Goal: Task Accomplishment & Management: Use online tool/utility

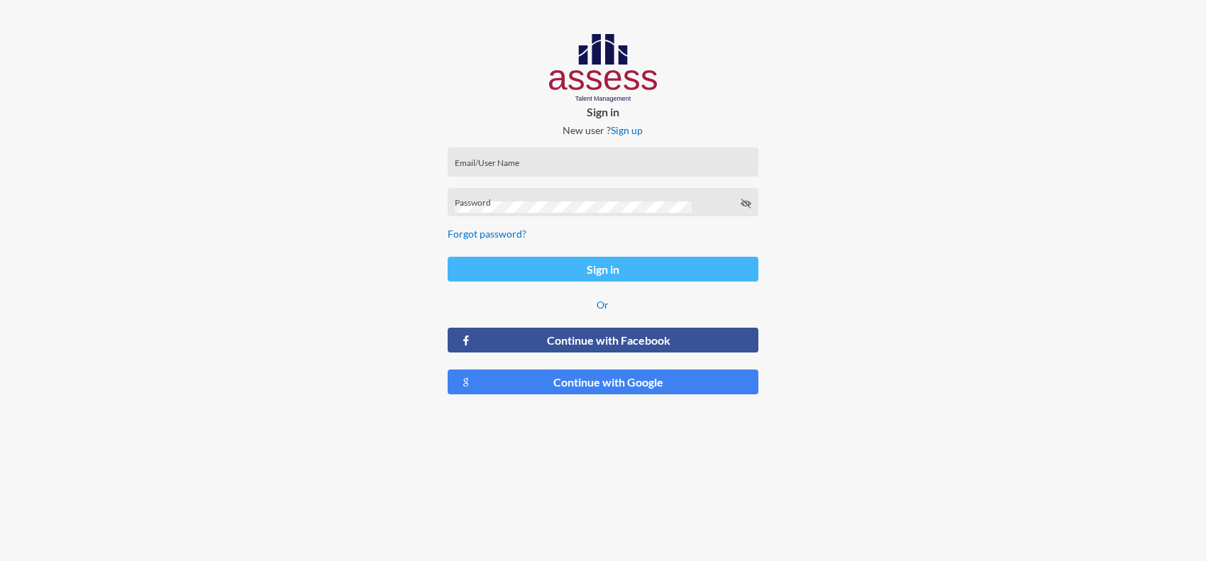
type input "[PERSON_NAME][EMAIL_ADDRESS][PERSON_NAME][DOMAIN_NAME]"
click at [505, 268] on button "Sign in" at bounding box center [603, 269] width 311 height 25
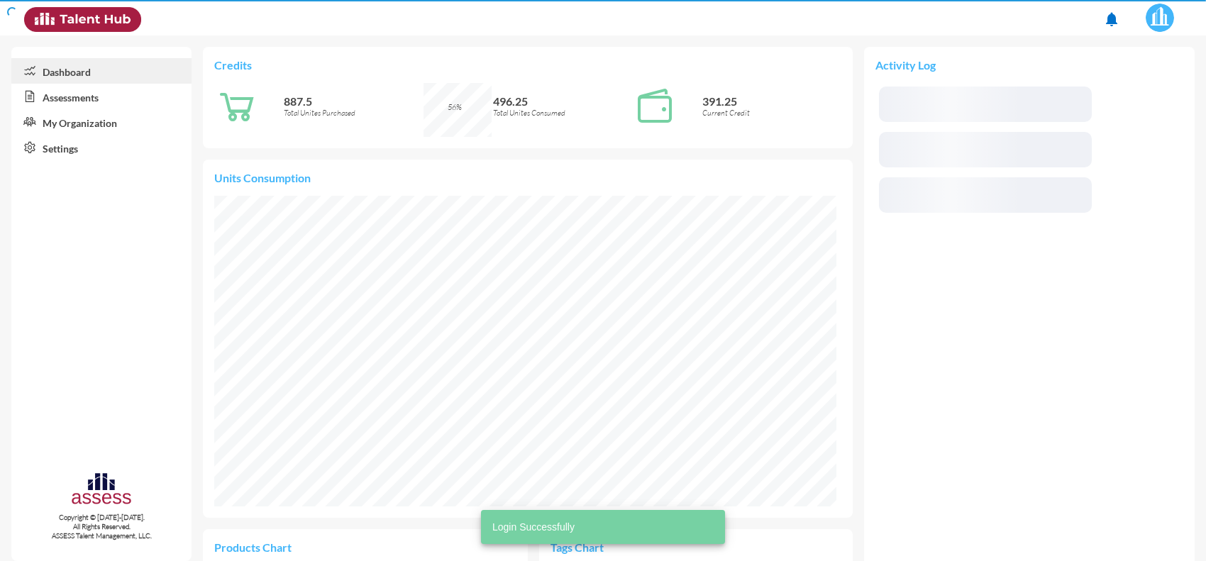
scroll to position [144, 289]
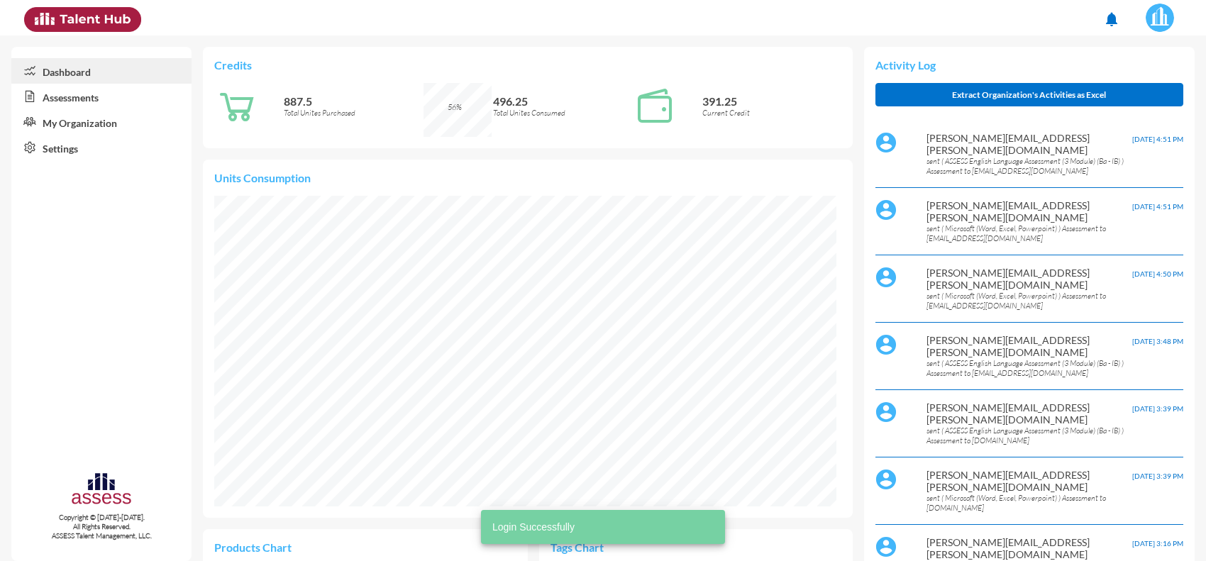
click at [80, 87] on link "Assessments" at bounding box center [101, 97] width 180 height 26
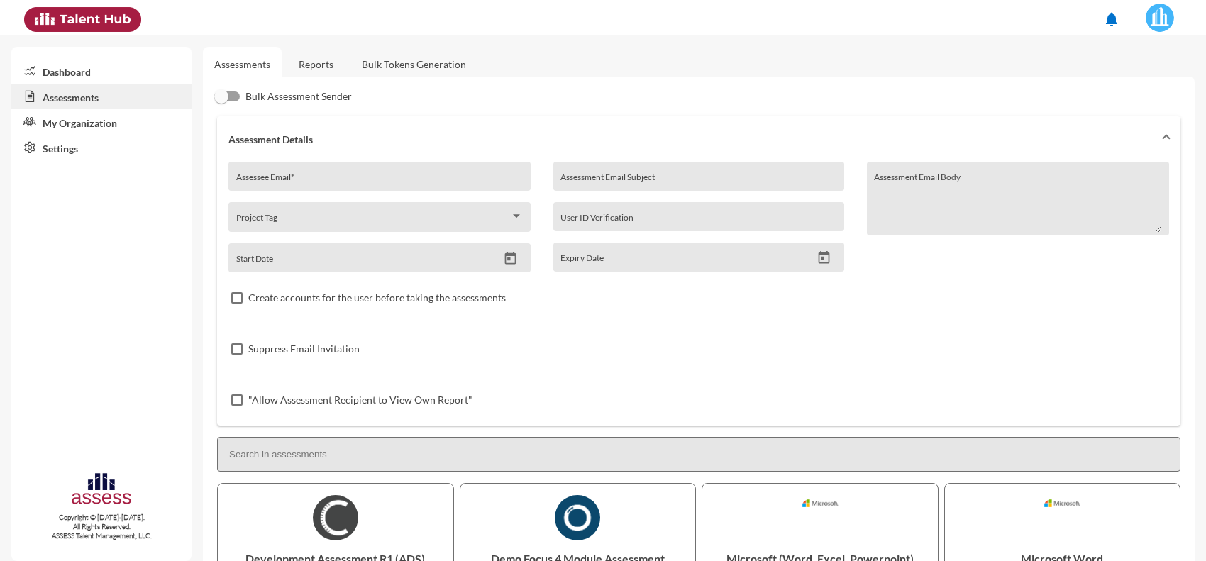
click at [289, 170] on div "Assessee Email *" at bounding box center [379, 180] width 287 height 21
paste input "[EMAIL_ADDRESS][DOMAIN_NAME]"
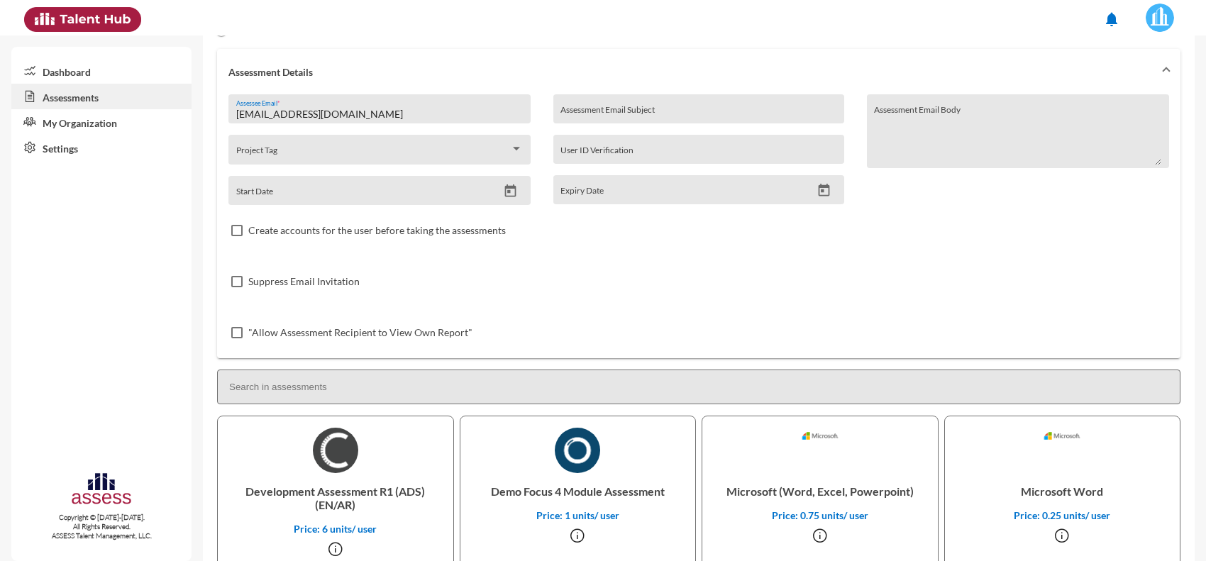
scroll to position [177, 0]
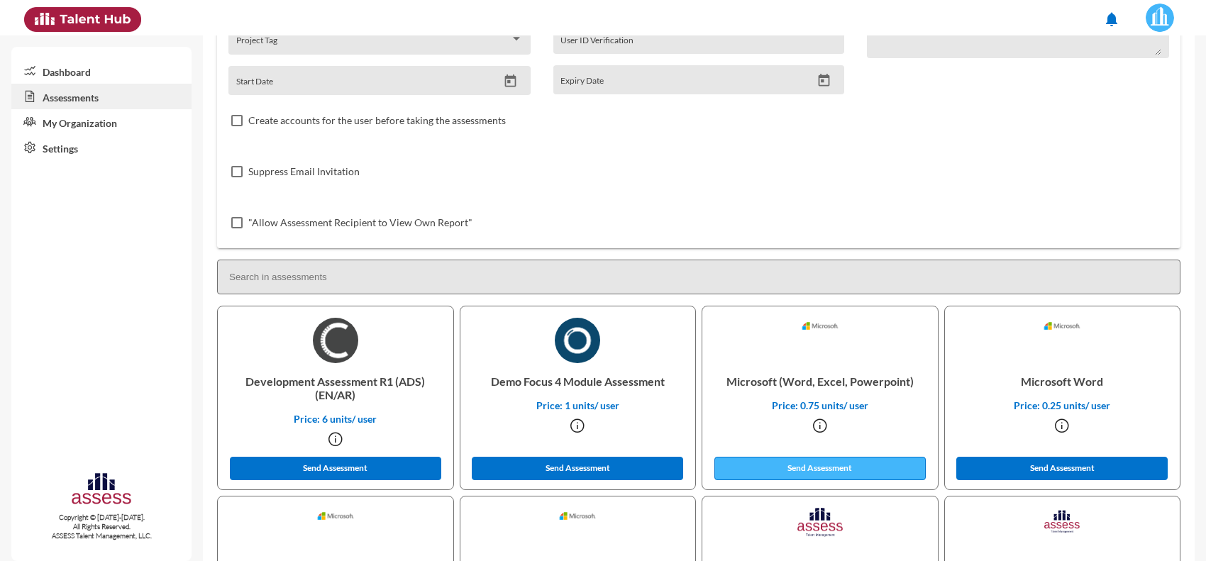
click at [824, 465] on button "Send Assessment" at bounding box center [819, 468] width 211 height 23
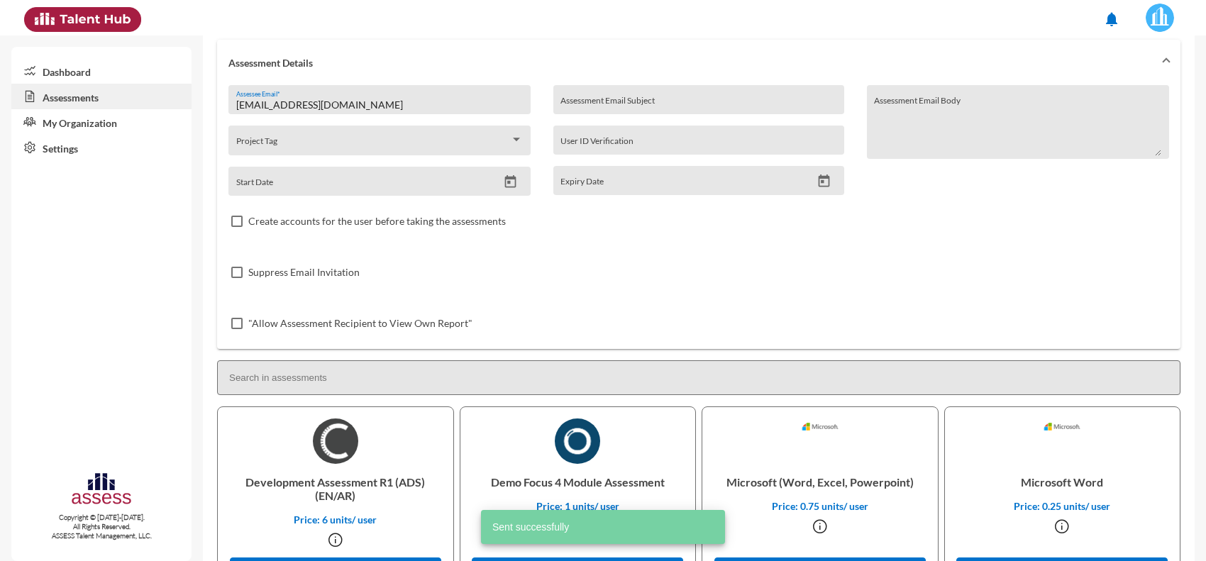
scroll to position [0, 0]
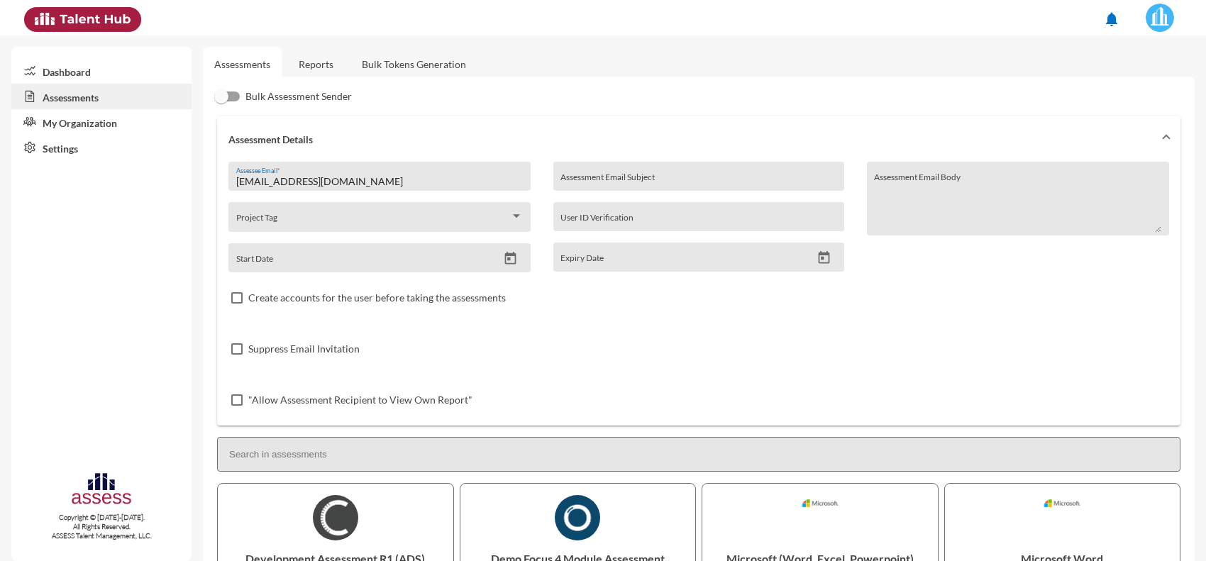
drag, startPoint x: 348, startPoint y: 181, endPoint x: 130, endPoint y: 171, distance: 218.0
click at [130, 171] on mat-sidenav-container "Dashboard Assessments My Organization Settings Copyright © [DATE]-[DATE]. All R…" at bounding box center [603, 298] width 1206 height 526
paste input "heshamfaress1044"
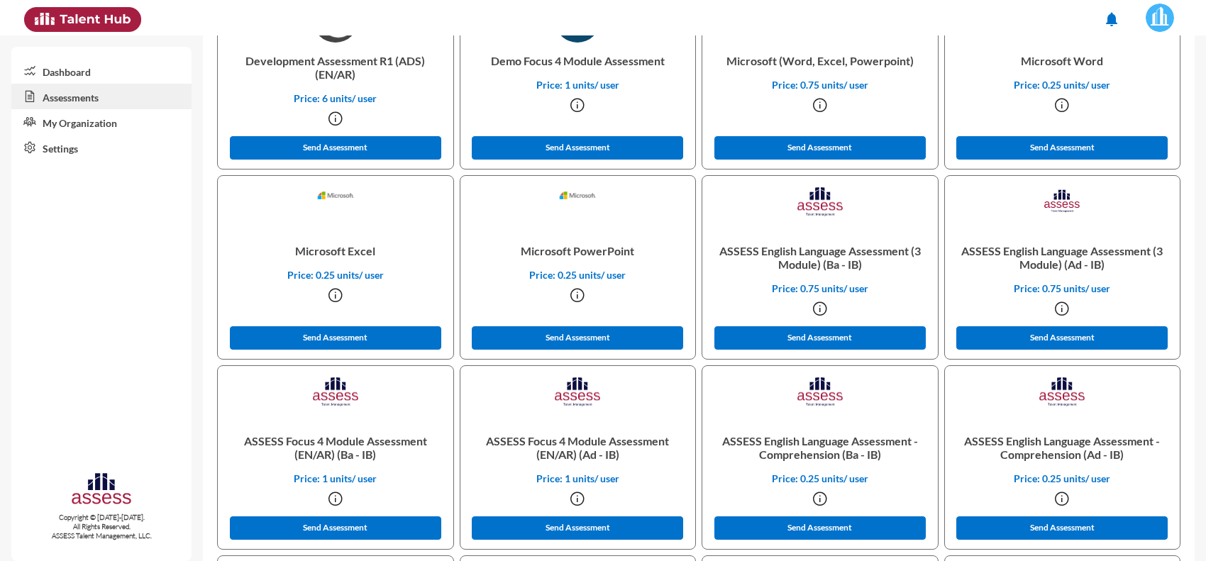
scroll to position [532, 0]
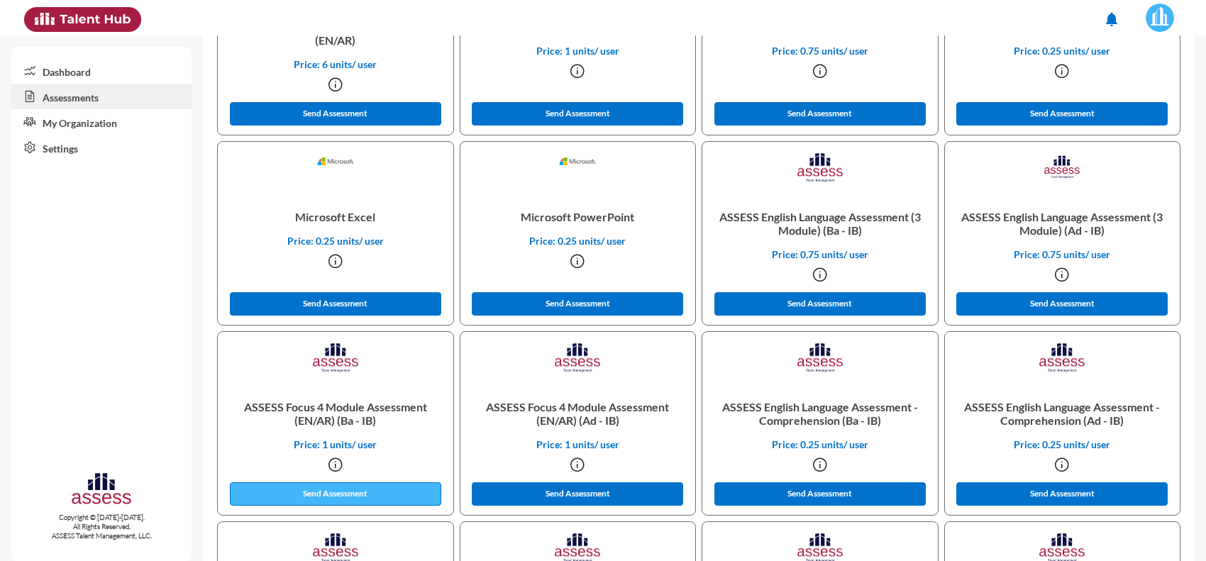
type input "[EMAIL_ADDRESS][DOMAIN_NAME]"
click at [363, 483] on button "Send Assessment" at bounding box center [335, 493] width 211 height 23
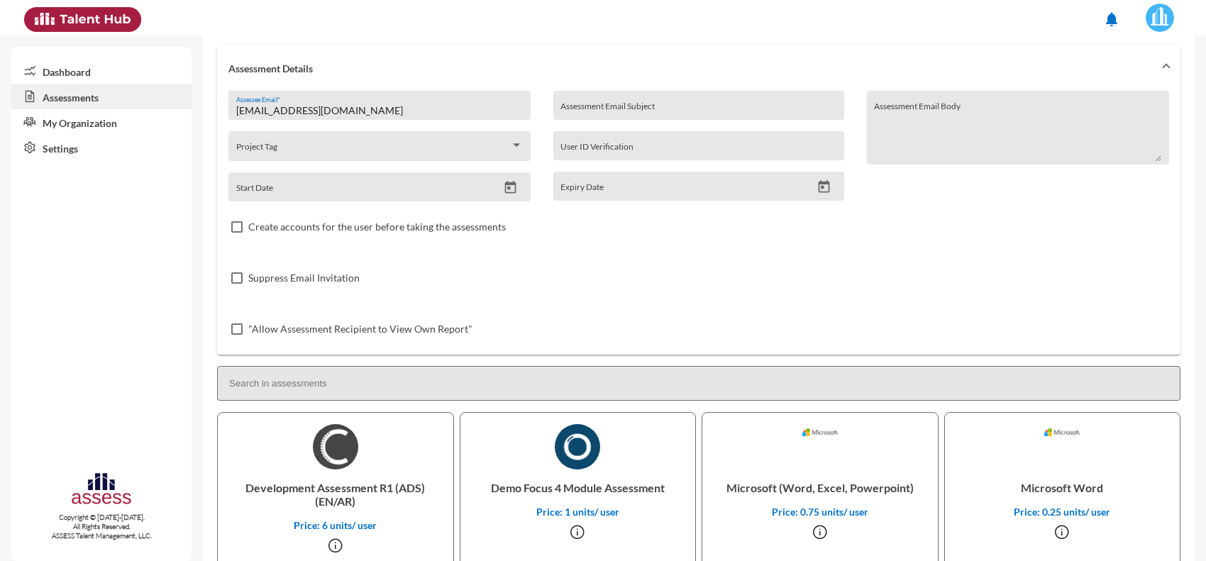
scroll to position [0, 0]
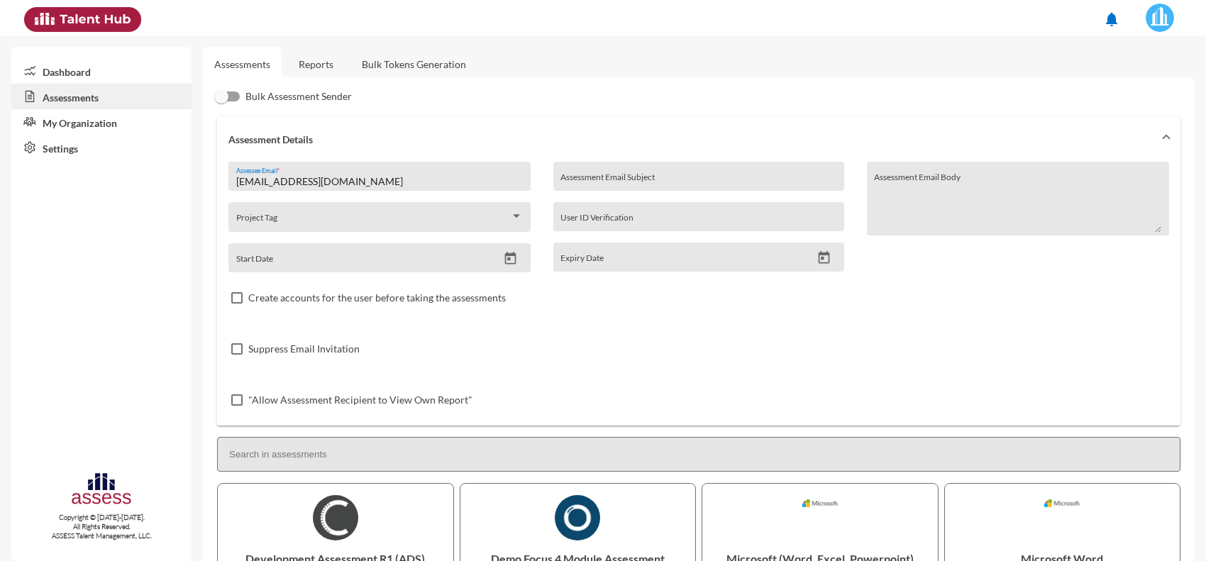
drag, startPoint x: 385, startPoint y: 175, endPoint x: 90, endPoint y: 179, distance: 295.2
click at [89, 178] on mat-sidenav-container "Dashboard Assessments My Organization Settings Copyright © [DATE]-[DATE]. All R…" at bounding box center [603, 298] width 1206 height 526
paste input "Badr.[PERSON_NAME]@eden-fm"
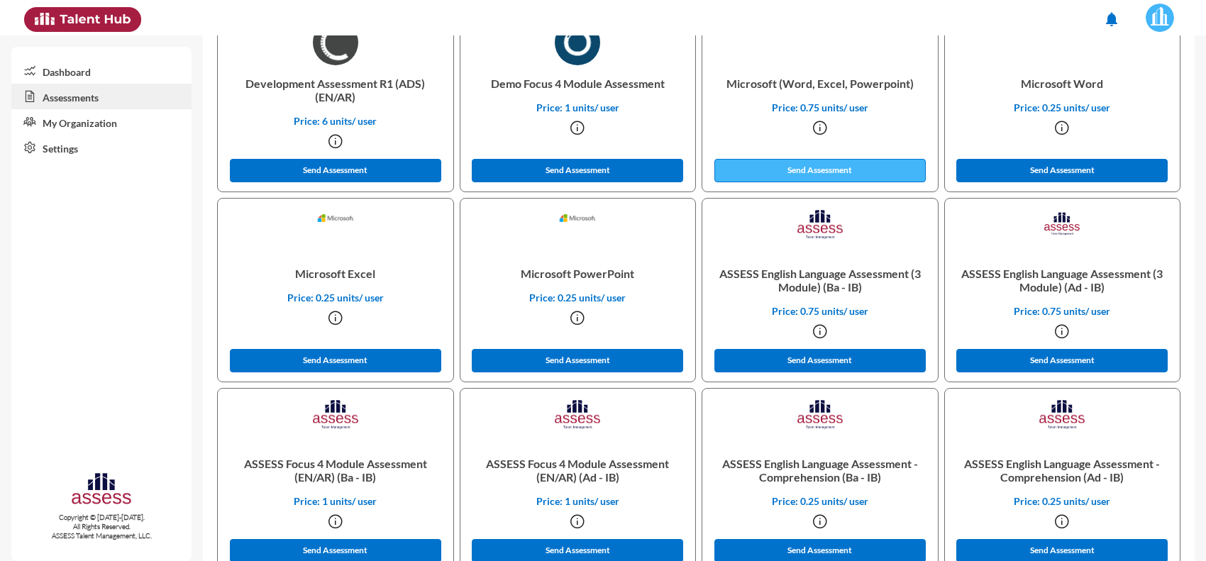
scroll to position [443, 0]
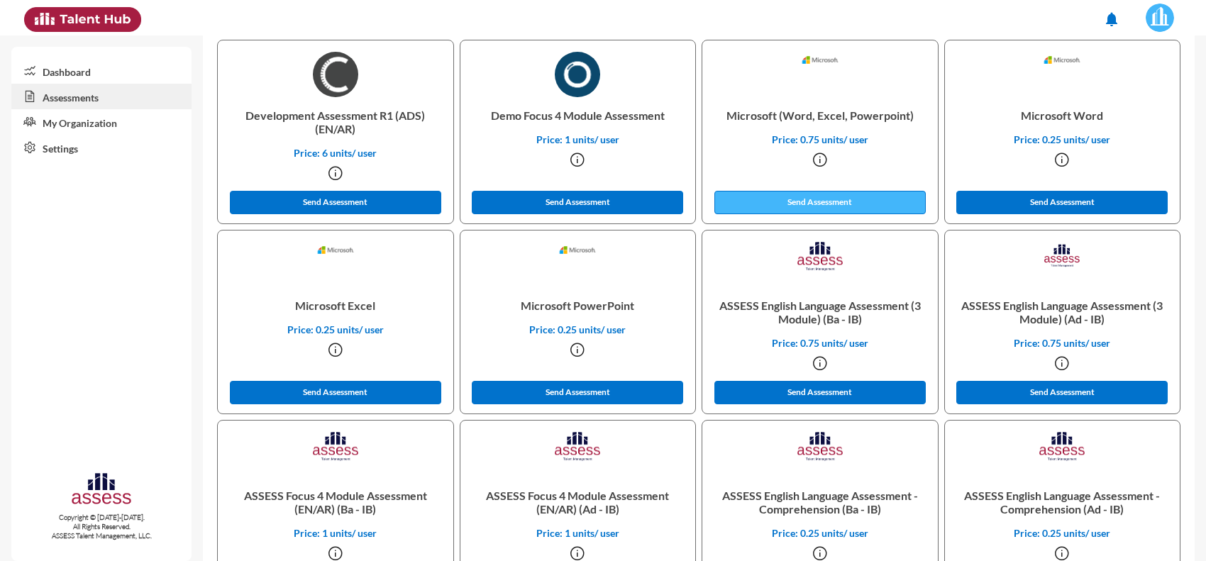
type input "[EMAIL_ADDRESS][PERSON_NAME][DOMAIN_NAME]"
click at [805, 195] on button "Send Assessment" at bounding box center [819, 202] width 211 height 23
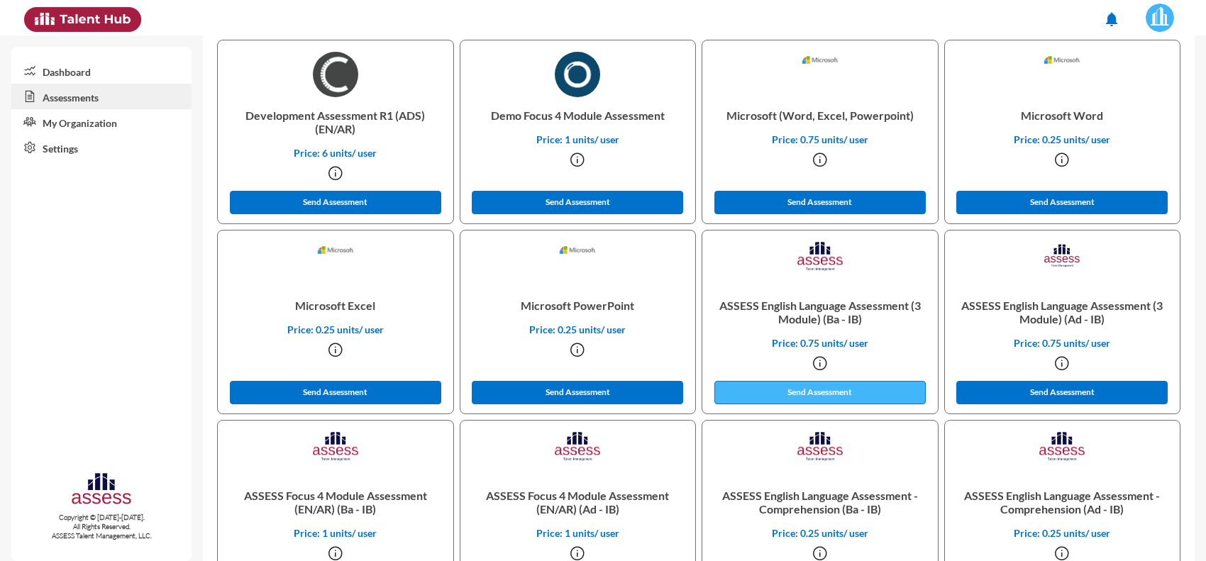
click at [823, 382] on button "Send Assessment" at bounding box center [819, 392] width 211 height 23
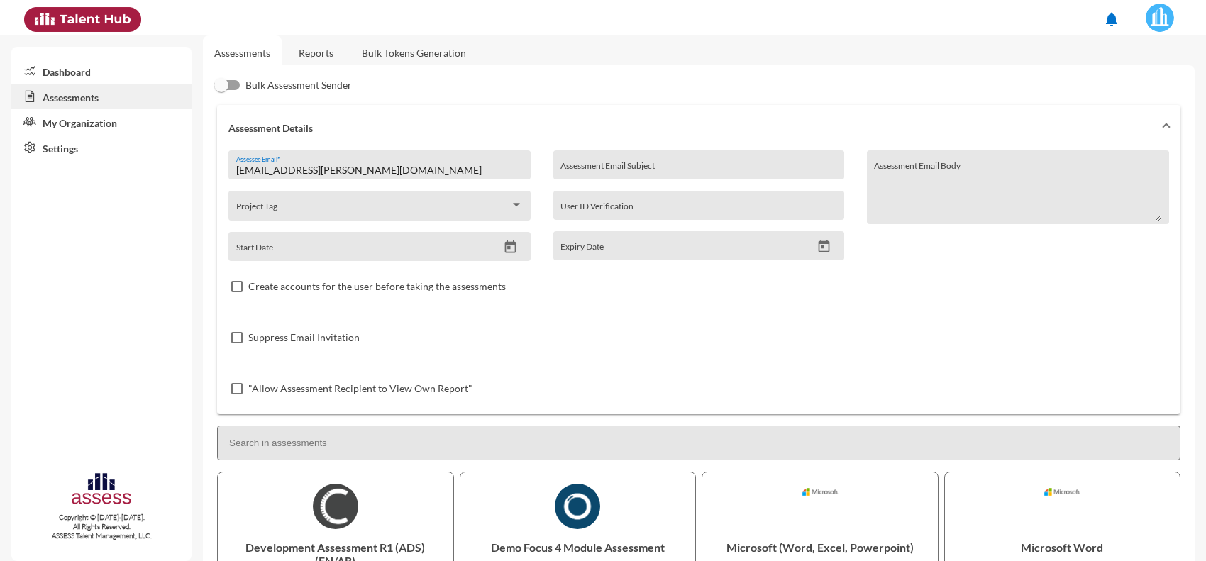
scroll to position [0, 0]
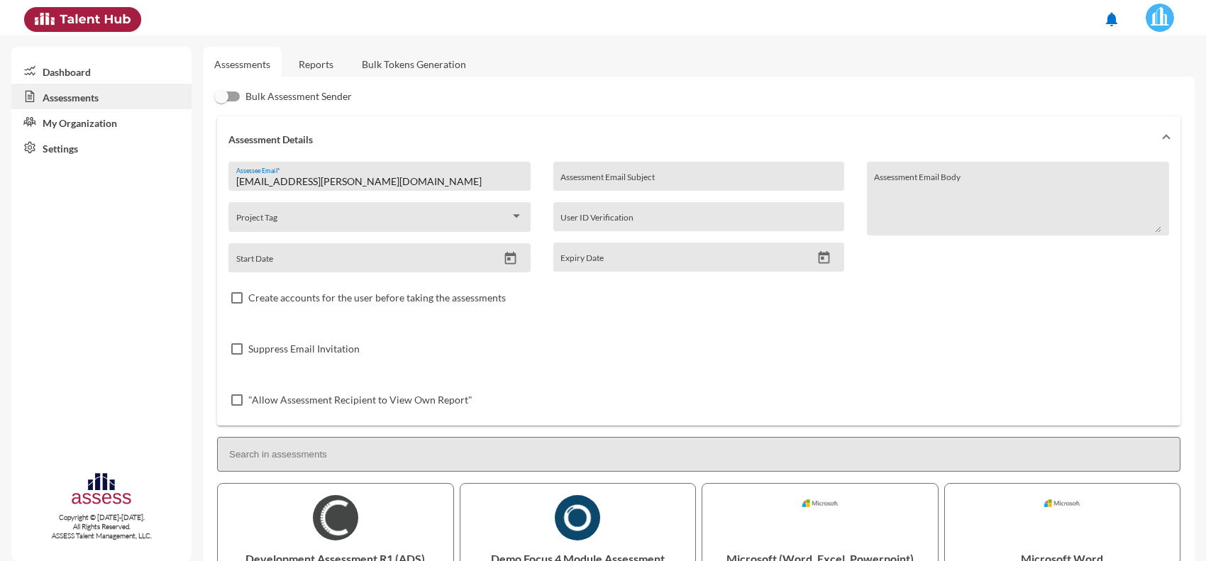
click at [311, 66] on link "Reports" at bounding box center [315, 64] width 57 height 35
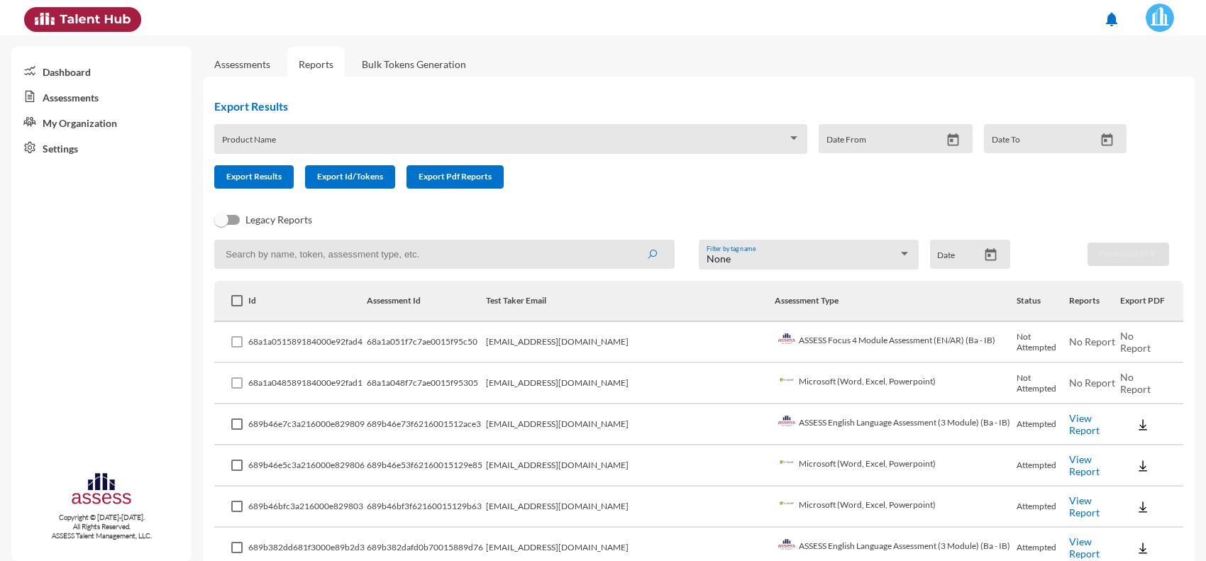
click at [267, 52] on link "Assessments" at bounding box center [242, 64] width 79 height 35
click at [268, 67] on link "Assessments" at bounding box center [242, 64] width 56 height 12
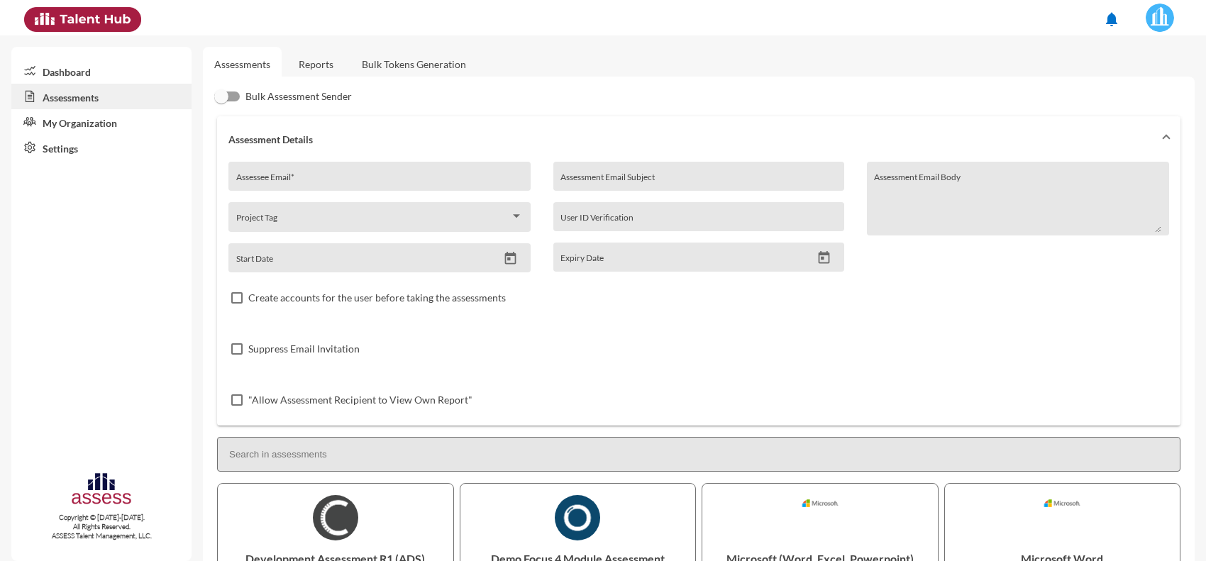
click at [316, 57] on link "Reports" at bounding box center [315, 64] width 57 height 35
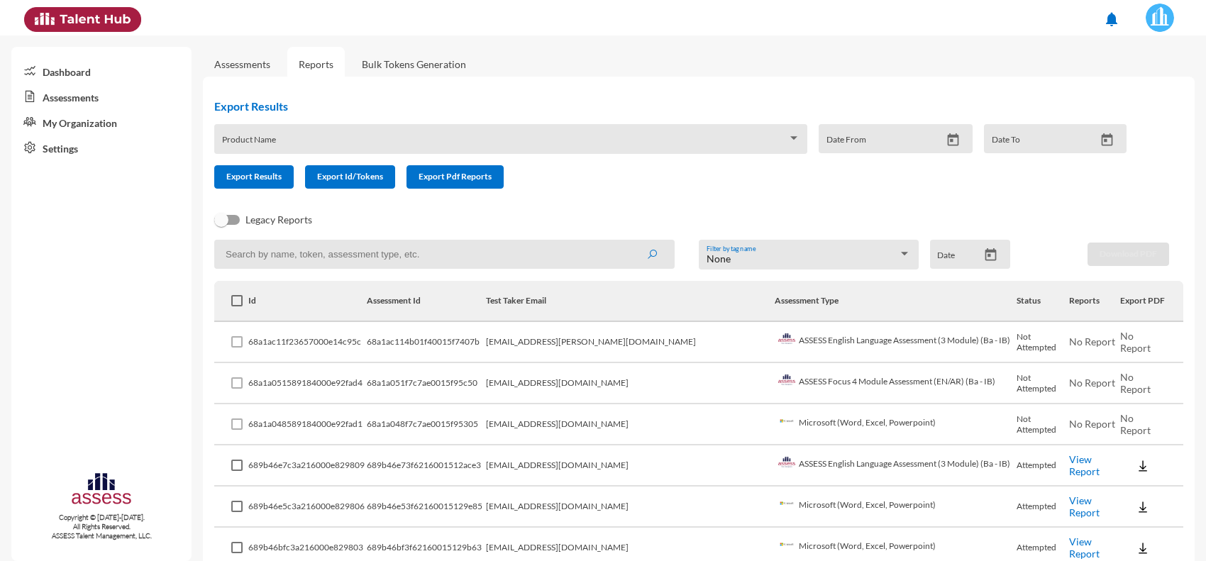
click at [263, 62] on link "Assessments" at bounding box center [242, 64] width 56 height 12
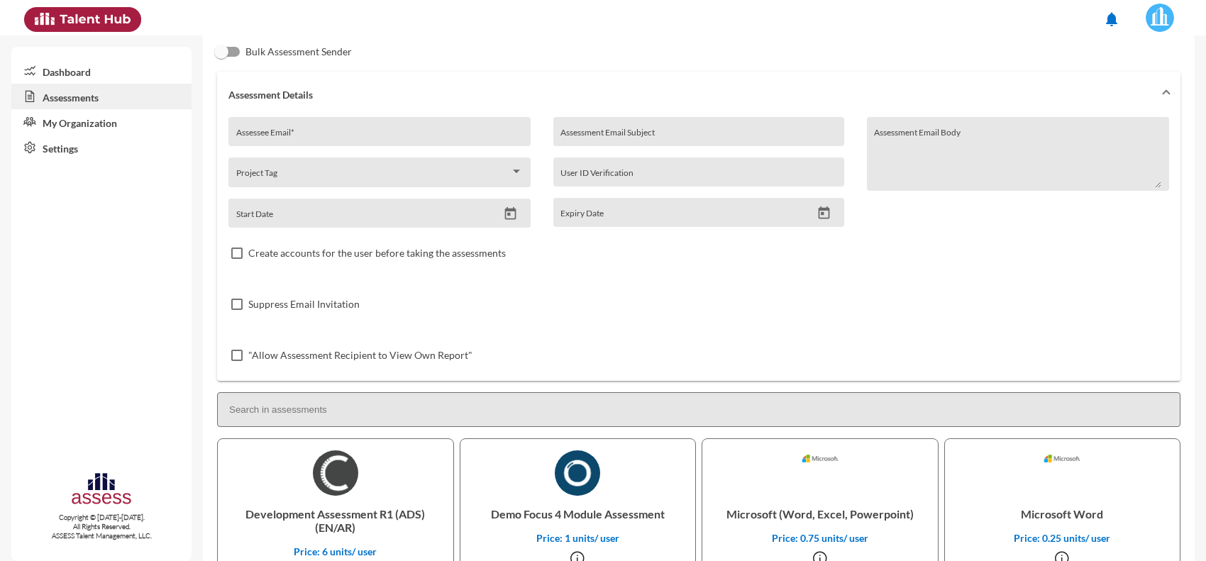
scroll to position [89, 0]
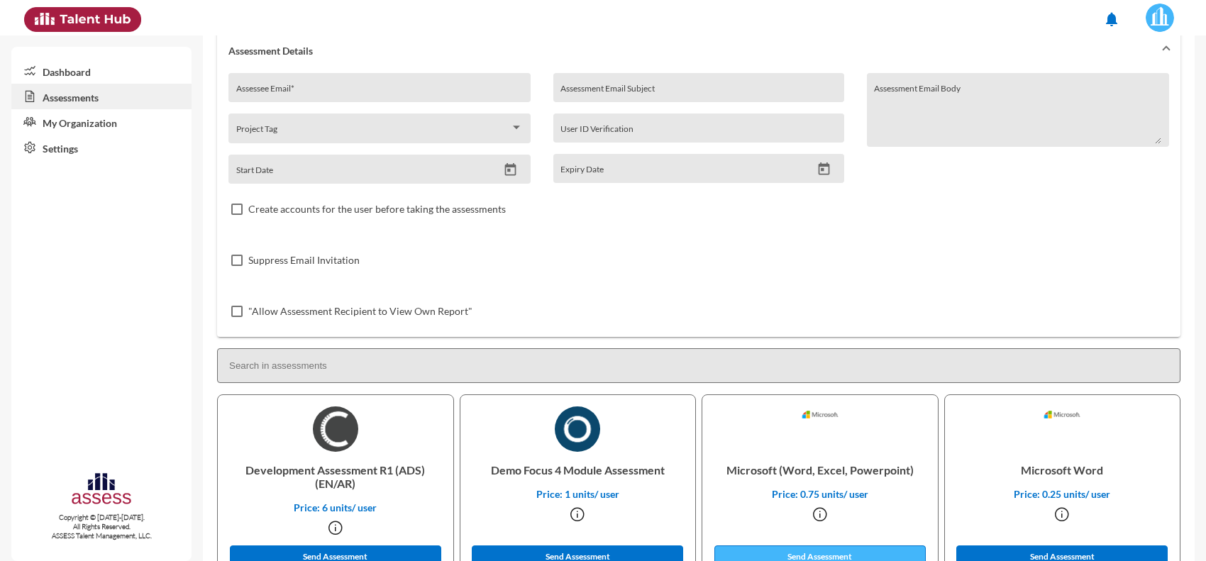
click at [836, 553] on button "Send Assessment" at bounding box center [819, 557] width 211 height 23
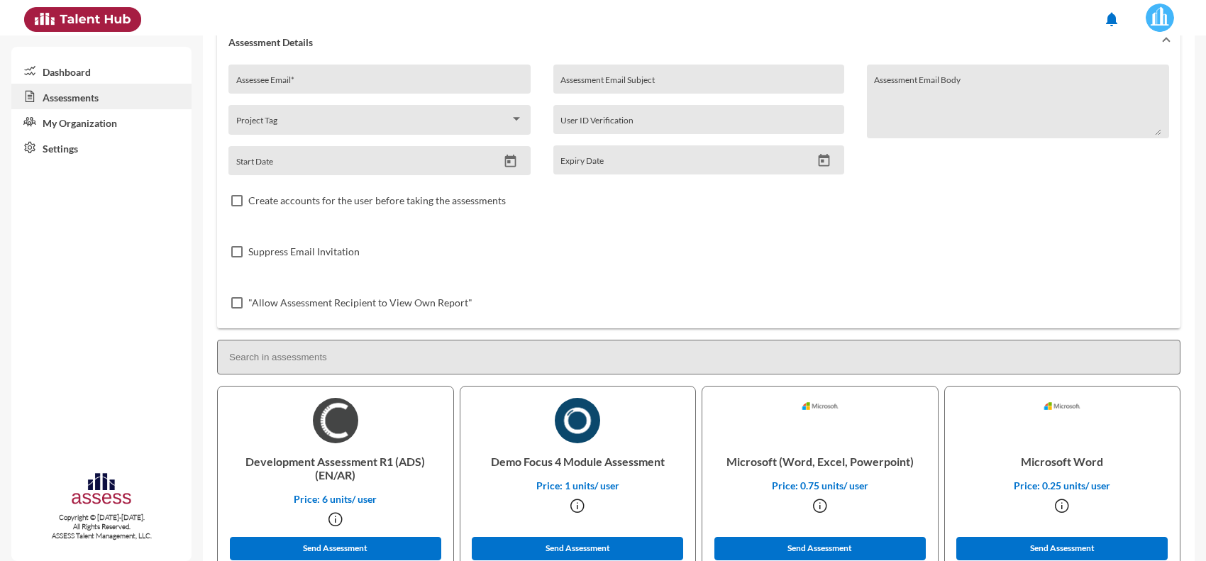
scroll to position [0, 0]
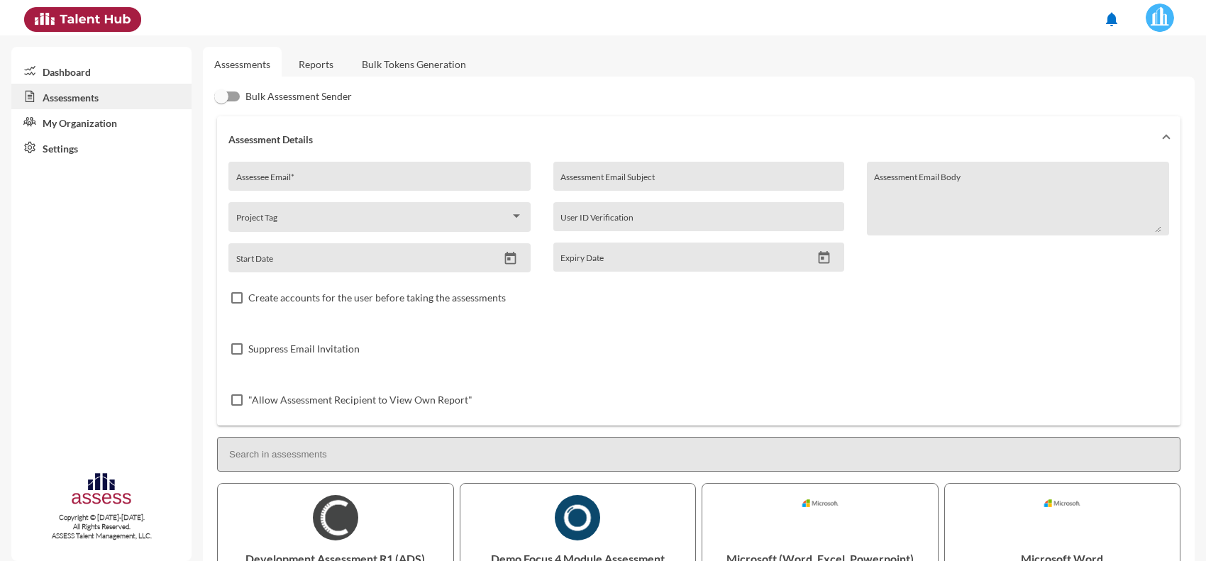
click at [321, 170] on div "Assessee Email *" at bounding box center [379, 180] width 287 height 21
paste input "[EMAIL_ADDRESS][PERSON_NAME][DOMAIN_NAME]"
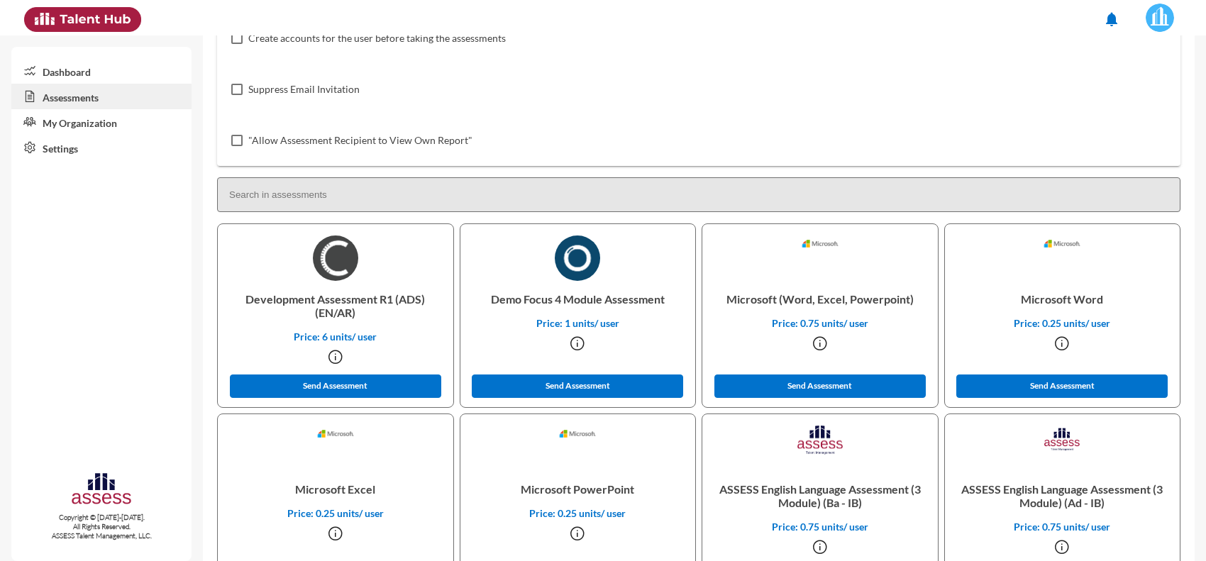
scroll to position [266, 0]
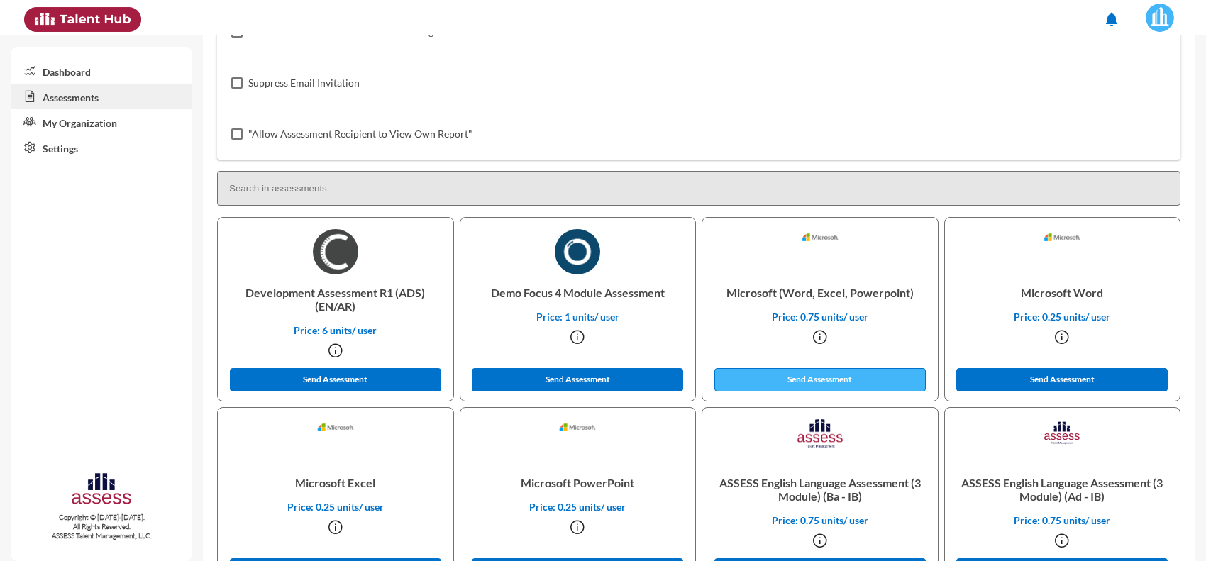
type input "[EMAIL_ADDRESS][PERSON_NAME][DOMAIN_NAME]"
click at [792, 382] on button "Send Assessment" at bounding box center [819, 379] width 211 height 23
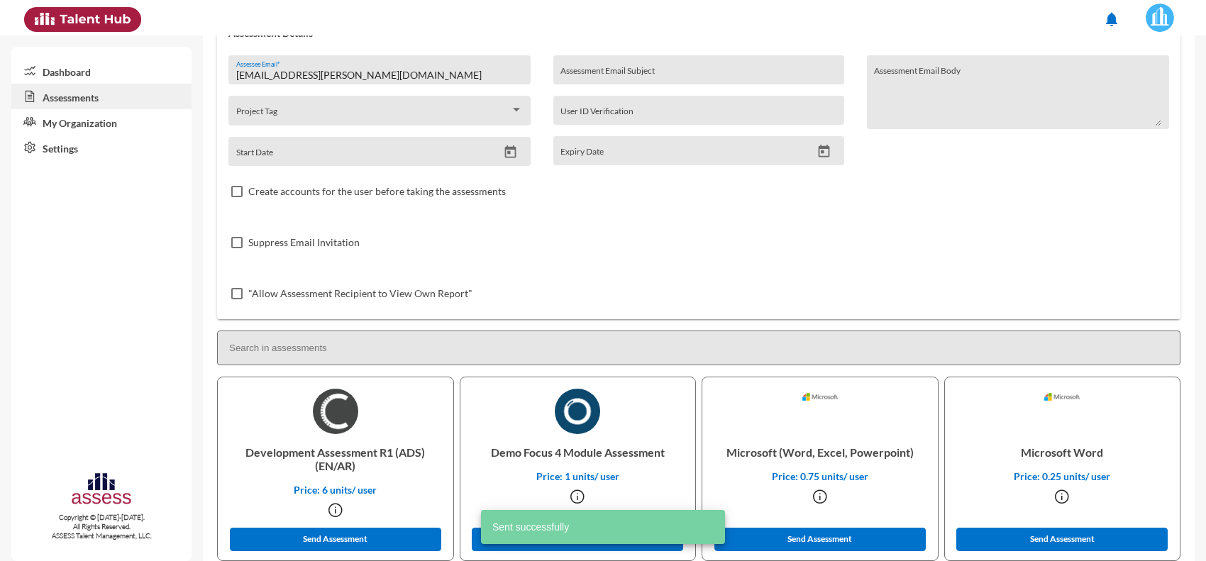
scroll to position [0, 0]
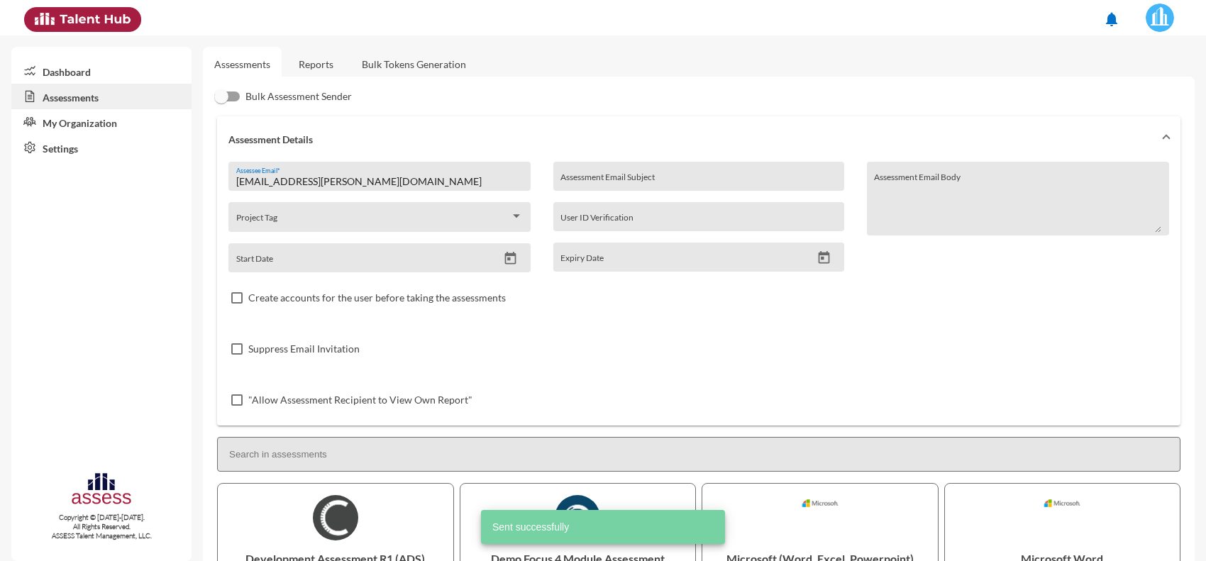
click at [323, 62] on link "Reports" at bounding box center [315, 64] width 57 height 35
